Goal: Find specific page/section: Find specific page/section

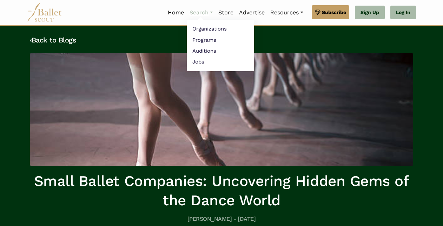
click at [209, 12] on link "Search" at bounding box center [201, 12] width 29 height 15
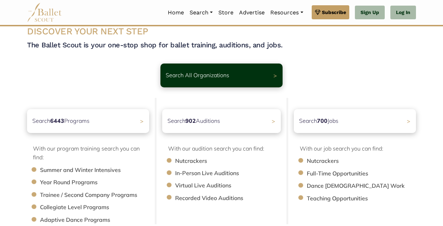
scroll to position [16, 0]
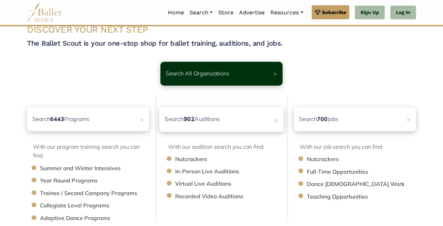
click at [232, 124] on div "Search 902 Auditions >" at bounding box center [221, 119] width 125 height 25
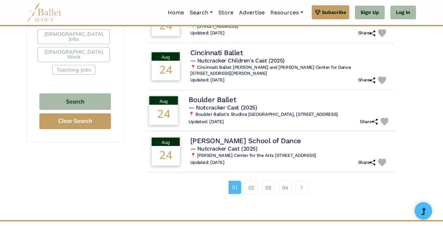
scroll to position [440, 0]
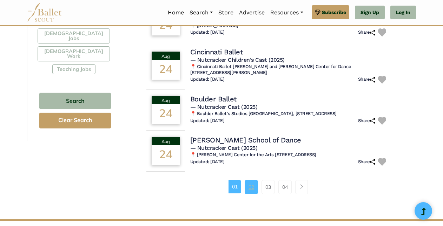
click at [253, 192] on link "02" at bounding box center [251, 187] width 13 height 14
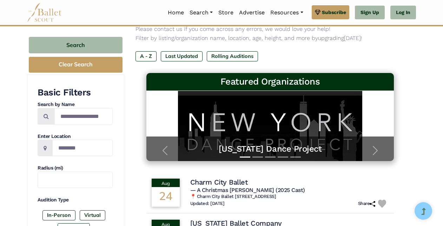
scroll to position [62, 0]
